Goal: Information Seeking & Learning: Compare options

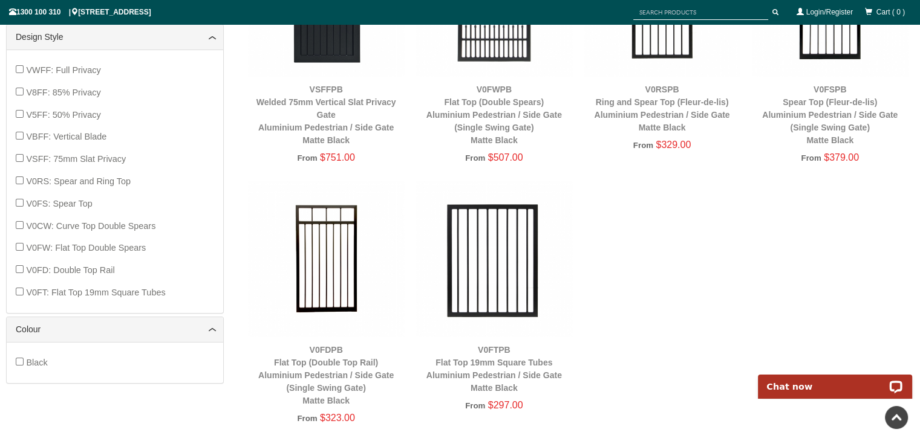
scroll to position [635, 0]
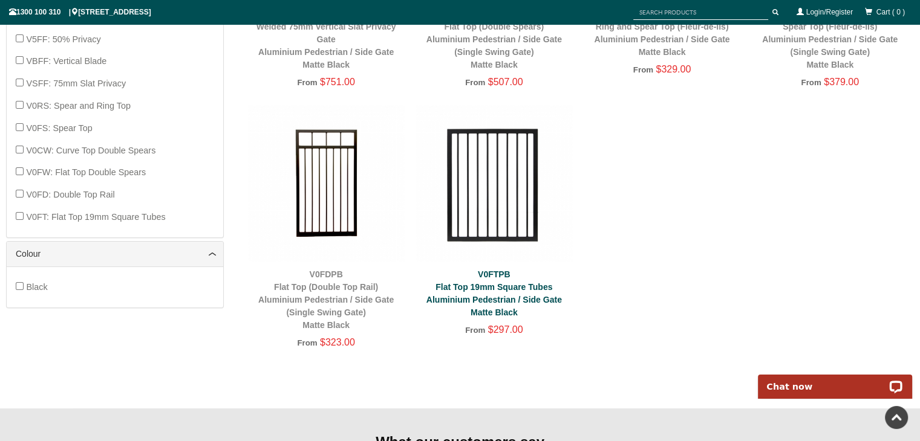
click at [497, 298] on link "V0FTPB Flat Top 19mm Square Tubes Aluminium Pedestrian / Side Gate Matte Black" at bounding box center [493, 294] width 135 height 48
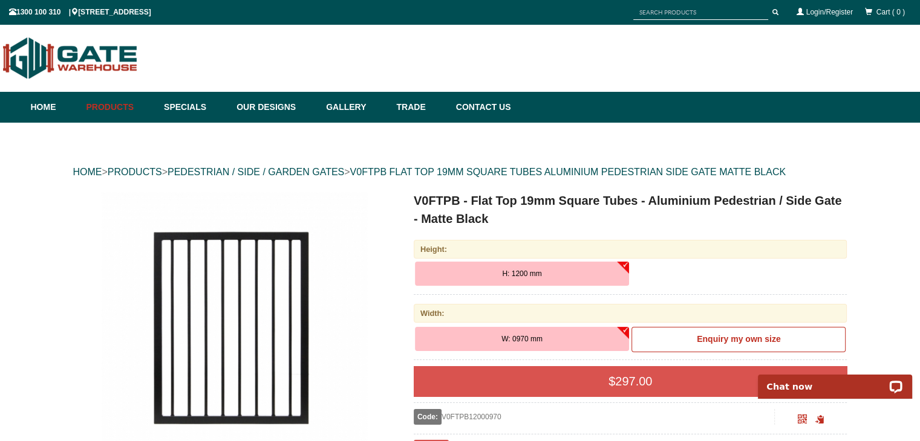
click at [539, 252] on div "Height:" at bounding box center [631, 249] width 434 height 19
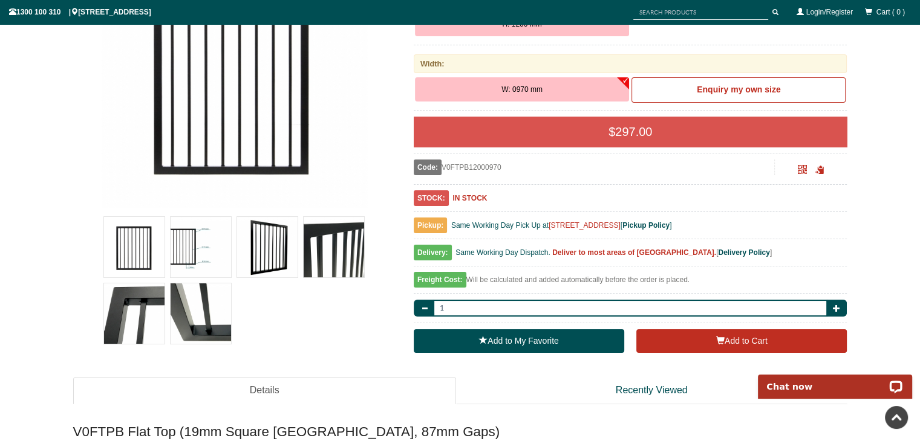
scroll to position [302, 0]
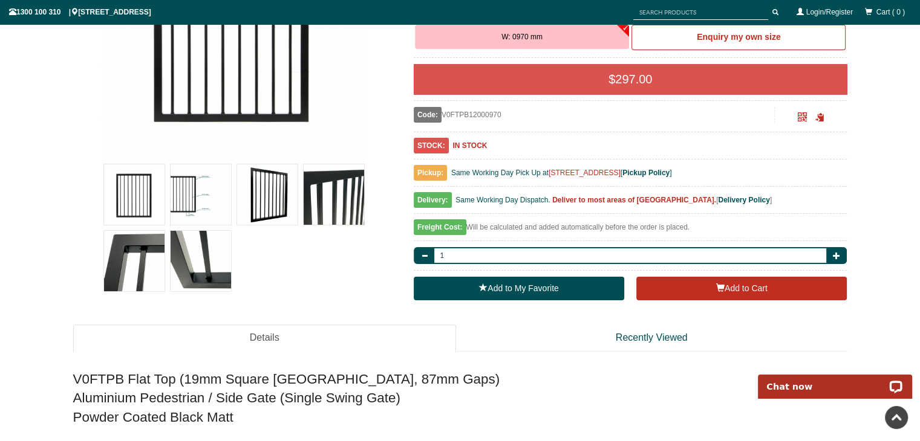
click at [232, 197] on div at bounding box center [201, 194] width 67 height 67
click at [220, 199] on img at bounding box center [201, 194] width 60 height 60
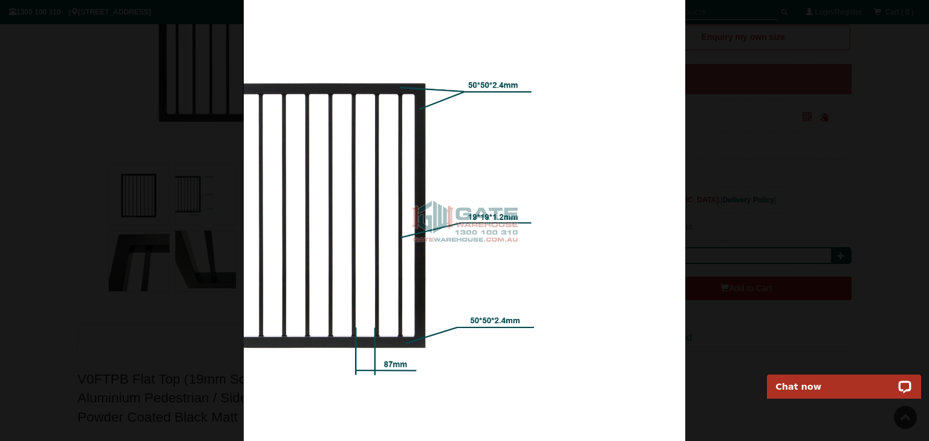
click at [818, 236] on div at bounding box center [464, 220] width 929 height 441
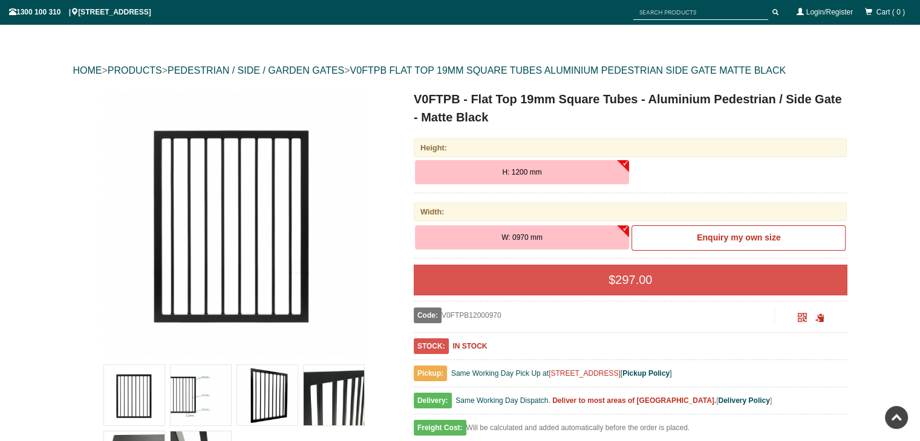
scroll to position [0, 0]
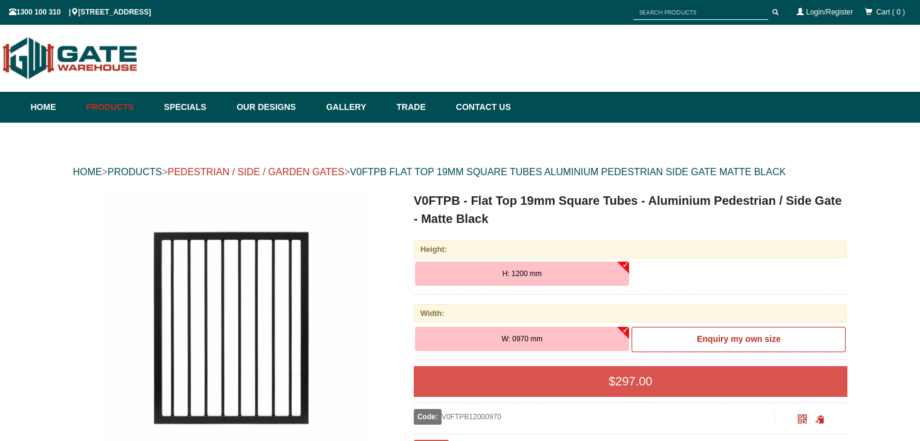
click at [324, 168] on link "PEDESTRIAN / SIDE / GARDEN GATES" at bounding box center [256, 172] width 177 height 10
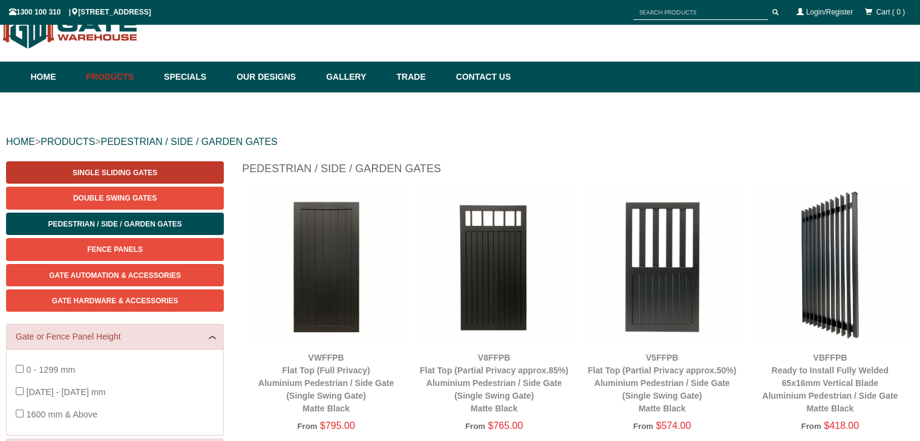
click at [146, 171] on span "Single Sliding Gates" at bounding box center [115, 173] width 85 height 8
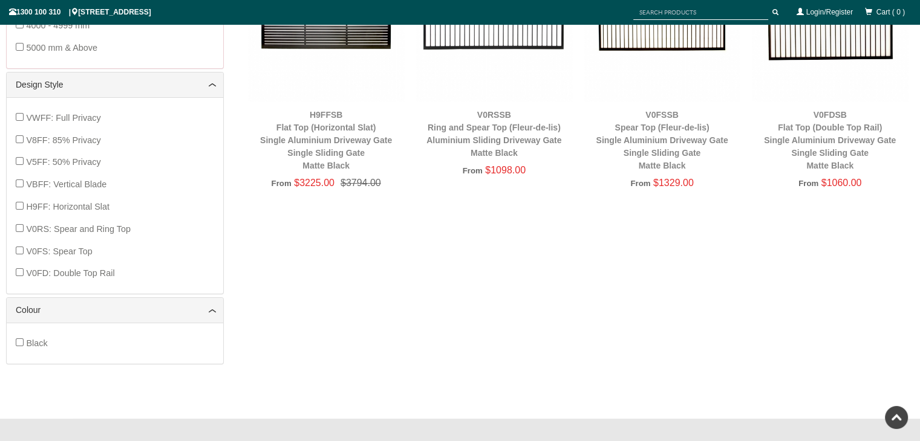
scroll to position [514, 0]
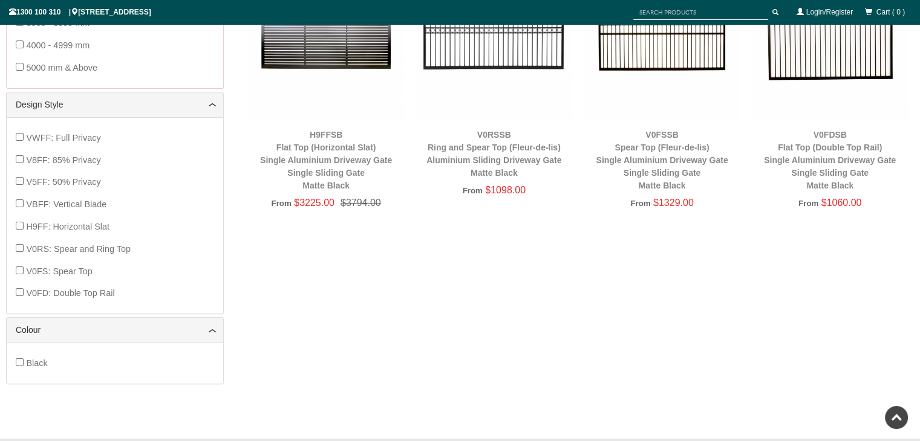
click at [848, 44] on img at bounding box center [830, 44] width 156 height 156
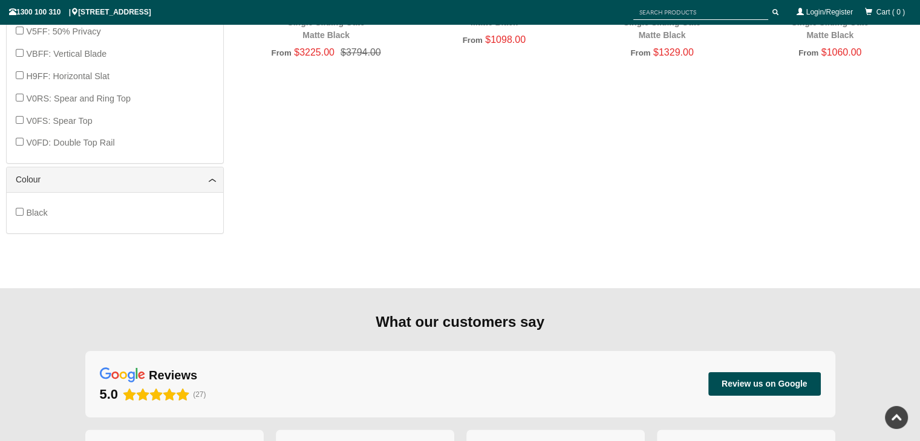
scroll to position [695, 0]
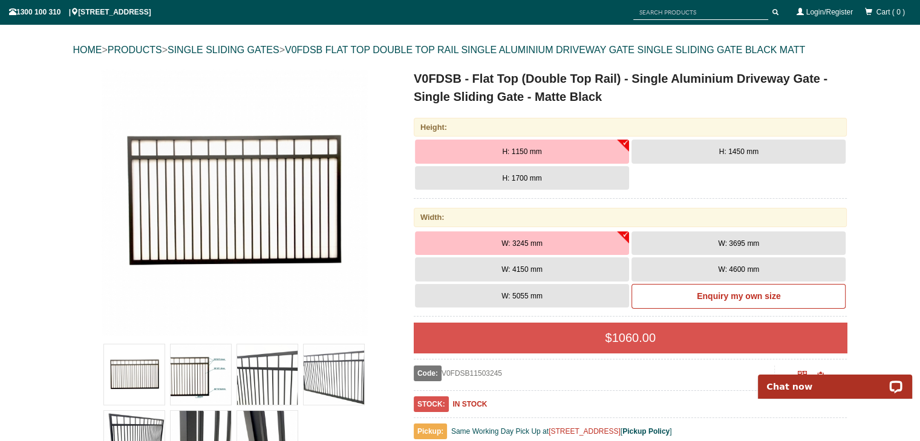
click at [512, 239] on span "W: 3245 mm" at bounding box center [521, 243] width 41 height 8
click at [501, 148] on button "H: 1150 mm" at bounding box center [522, 152] width 214 height 24
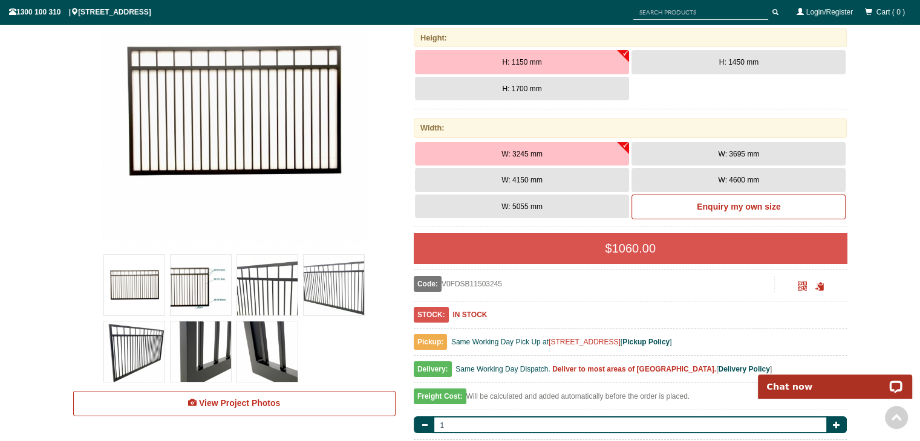
scroll to position [302, 0]
